Goal: Navigation & Orientation: Find specific page/section

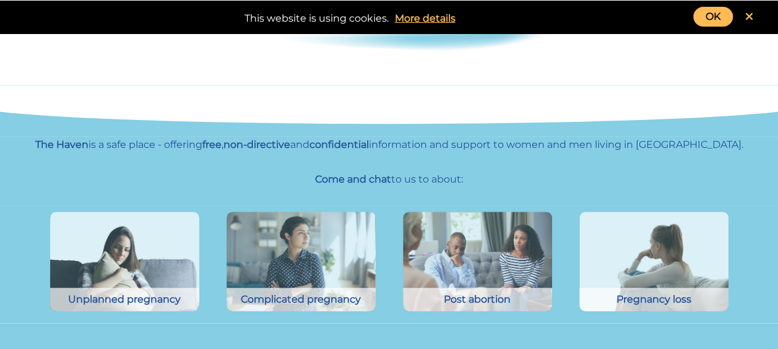
scroll to position [226, 0]
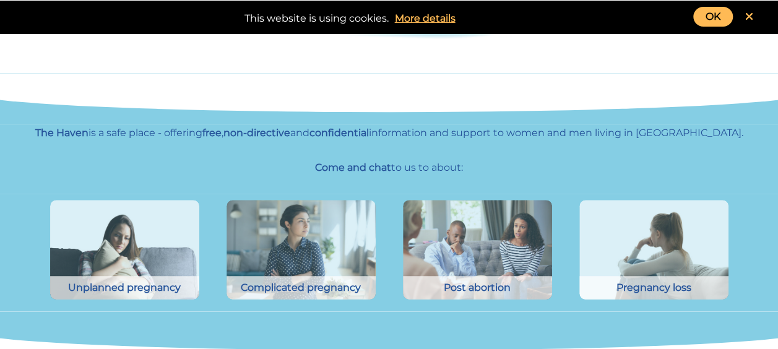
click at [720, 16] on link "OK" at bounding box center [713, 17] width 40 height 20
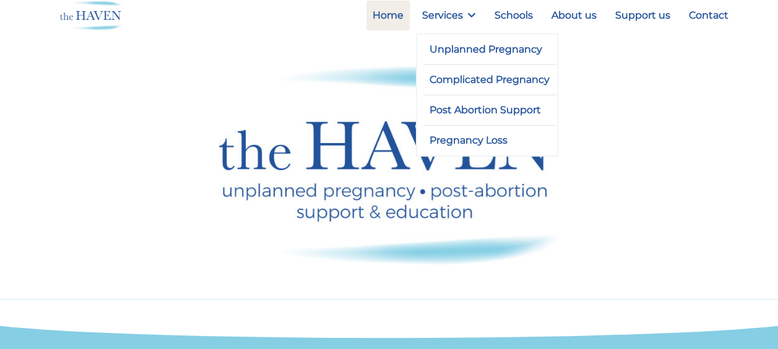
drag, startPoint x: 440, startPoint y: 2, endPoint x: 727, endPoint y: 152, distance: 323.7
click at [729, 152] on div at bounding box center [389, 165] width 690 height 200
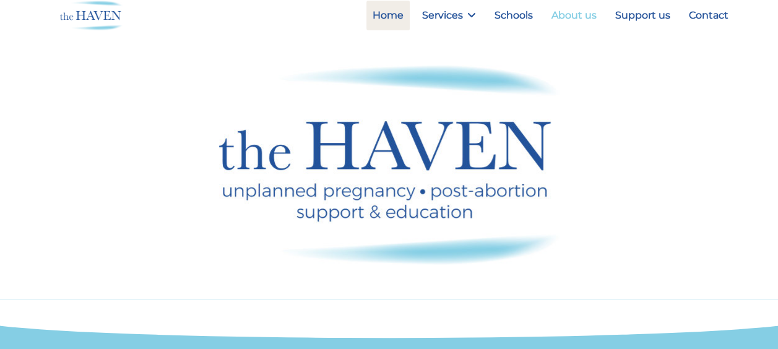
click at [578, 16] on link "About us" at bounding box center [574, 16] width 58 height 30
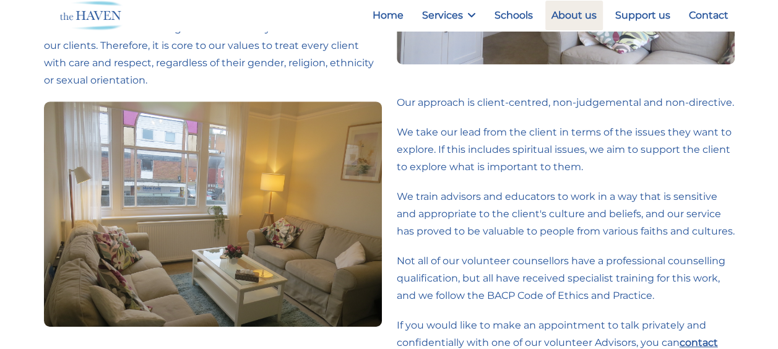
scroll to position [255, 0]
